Goal: Complete application form

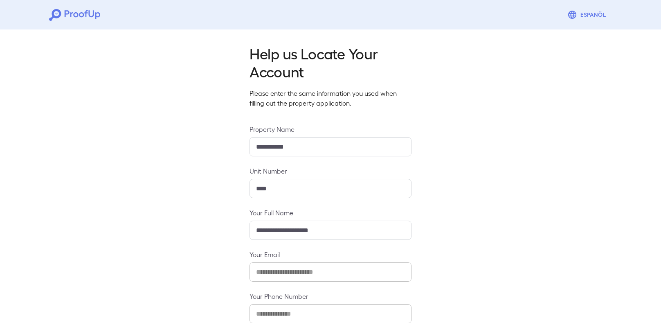
scroll to position [47, 0]
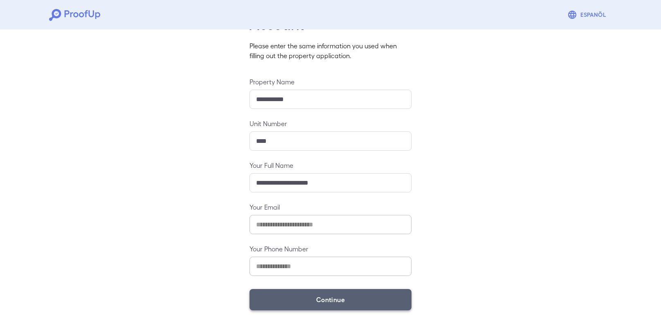
click at [352, 296] on button "Continue" at bounding box center [330, 299] width 162 height 21
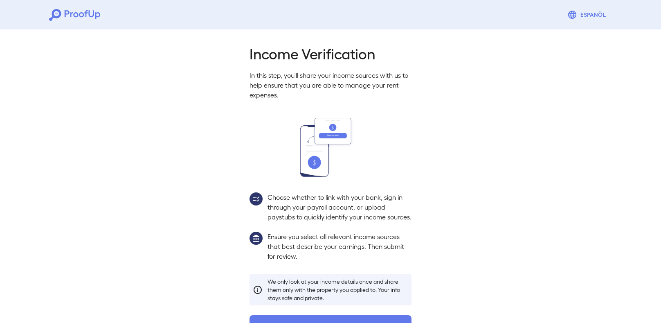
scroll to position [27, 0]
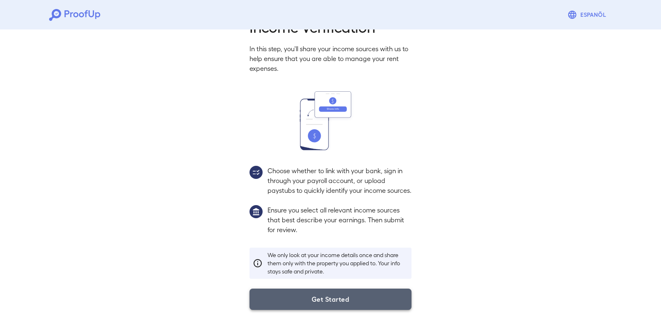
click at [368, 307] on button "Get Started" at bounding box center [330, 298] width 162 height 21
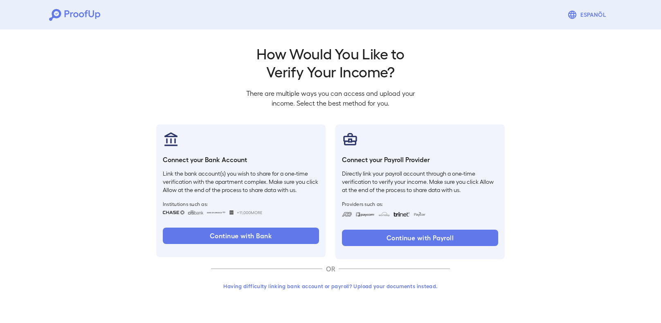
click at [382, 287] on button "Having difficulty linking bank account or payroll? Upload your documents instea…" at bounding box center [330, 285] width 239 height 15
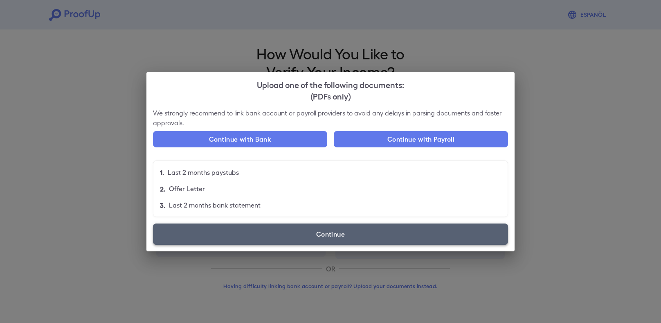
click at [366, 239] on label "Continue" at bounding box center [330, 233] width 355 height 21
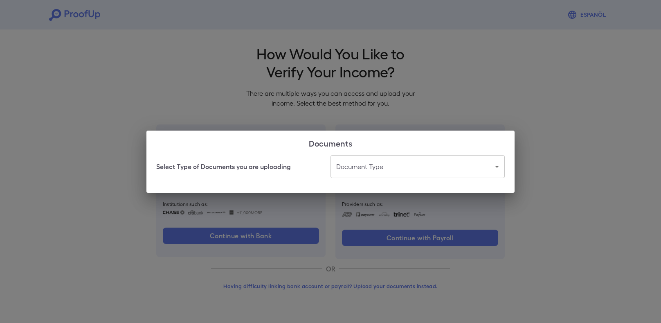
click at [382, 173] on body "Espanõl Go back How Would You Like to Verify Your Income? There are multiple wa…" at bounding box center [330, 156] width 661 height 312
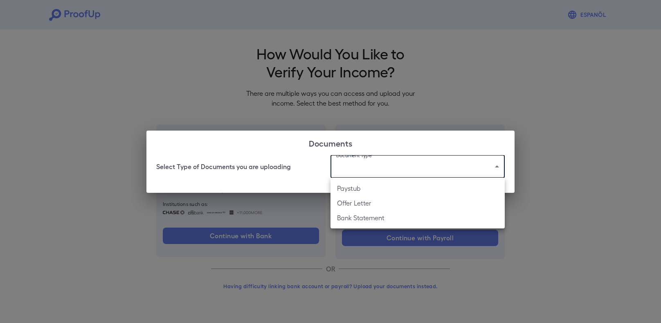
click at [353, 190] on li "Paystub" at bounding box center [417, 188] width 174 height 15
type input "*******"
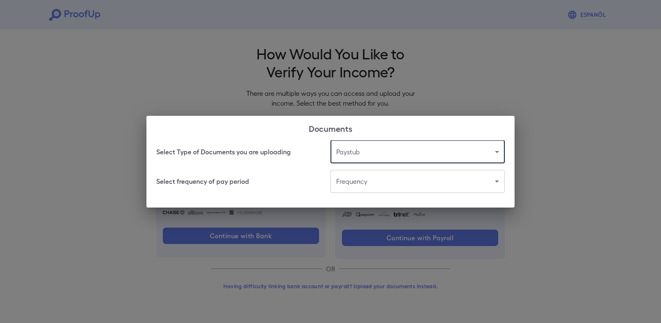
click at [364, 187] on body "Espanõl Go back How Would You Like to Verify Your Income? There are multiple wa…" at bounding box center [330, 156] width 661 height 312
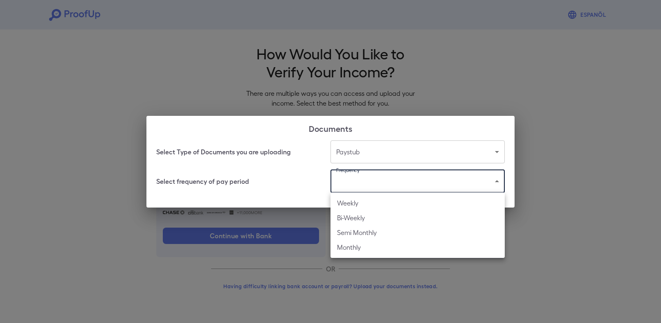
click at [354, 216] on li "Bi-Weekly" at bounding box center [417, 217] width 174 height 15
type input "*********"
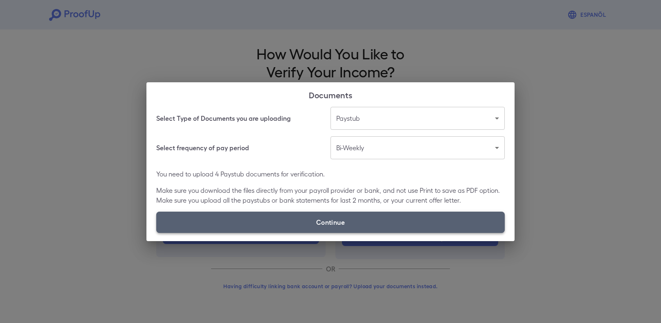
click at [354, 219] on label "Continue" at bounding box center [330, 221] width 348 height 21
click at [157, 232] on input "Continue" at bounding box center [156, 232] width 0 height 0
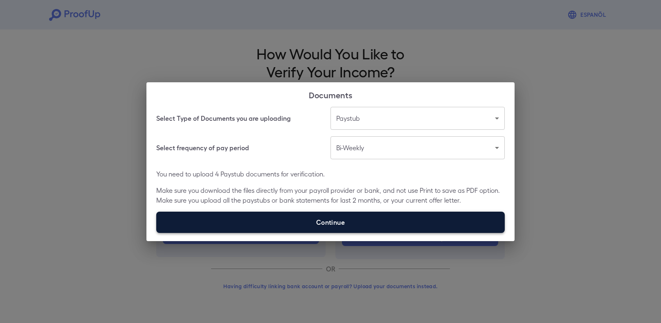
type input "**********"
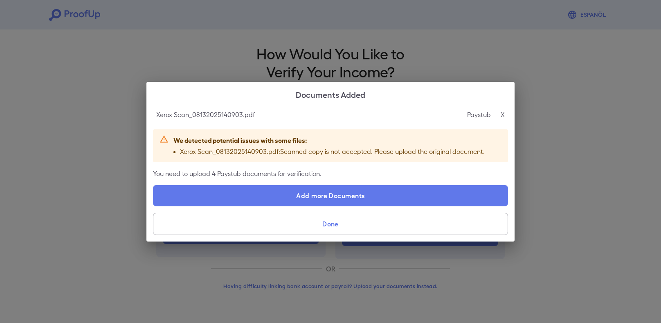
click at [372, 228] on button "Done" at bounding box center [330, 224] width 355 height 22
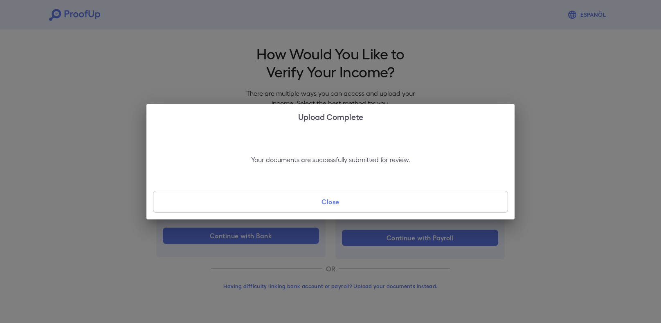
click at [390, 221] on div "Upload Complete Your documents are successfully submitted for review. Close" at bounding box center [330, 161] width 661 height 323
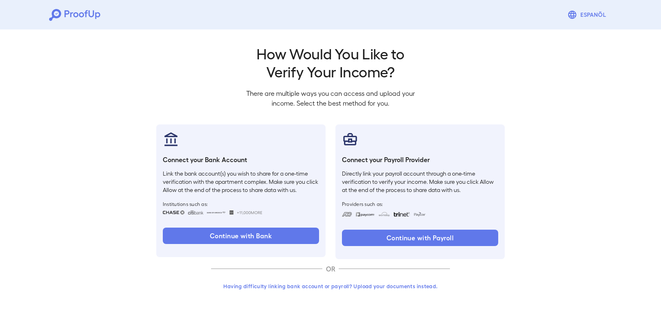
click at [329, 285] on button "Having difficulty linking bank account or payroll? Upload your documents instea…" at bounding box center [330, 285] width 239 height 15
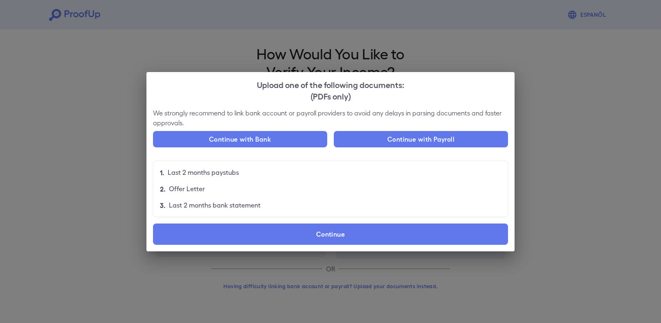
click at [559, 216] on div "Upload one of the following documents: (PDFs only) We strongly recommend to lin…" at bounding box center [330, 161] width 661 height 323
